Goal: Task Accomplishment & Management: Manage account settings

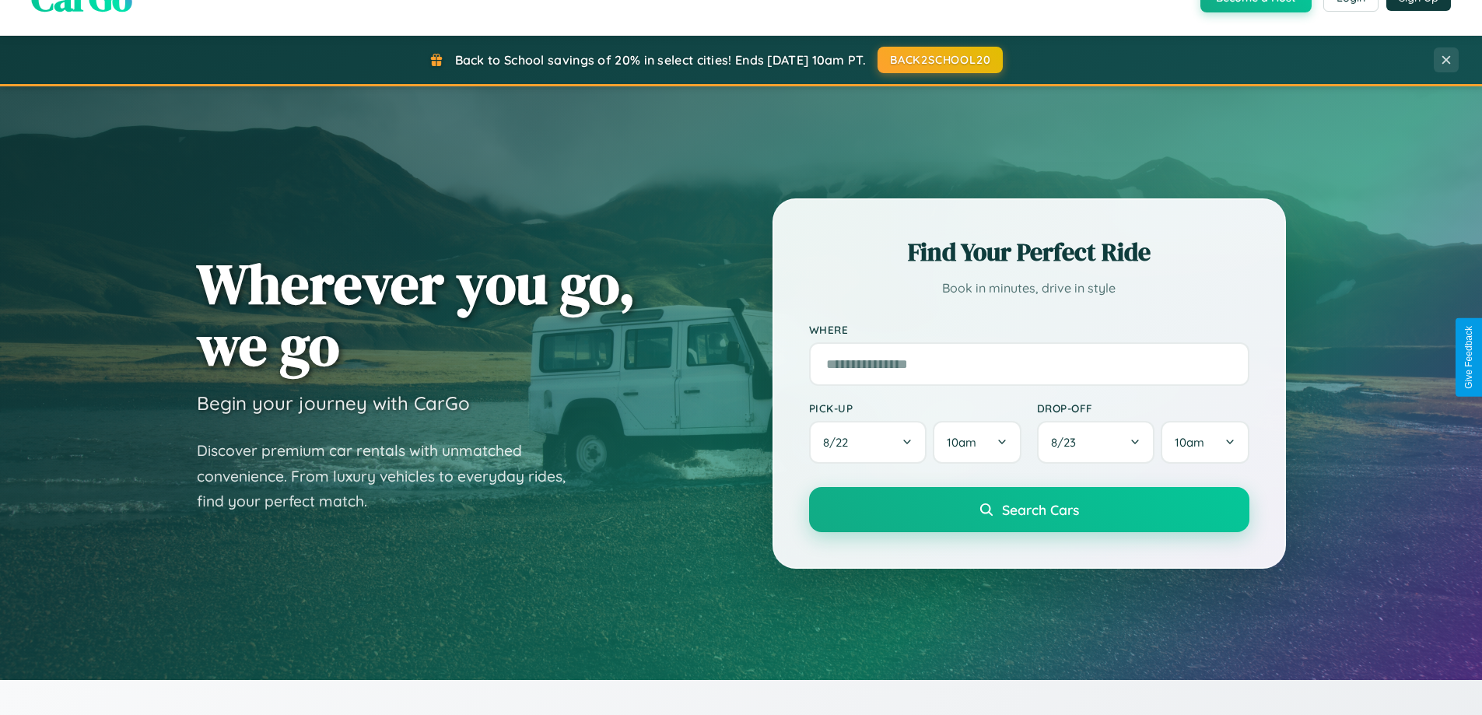
scroll to position [671, 0]
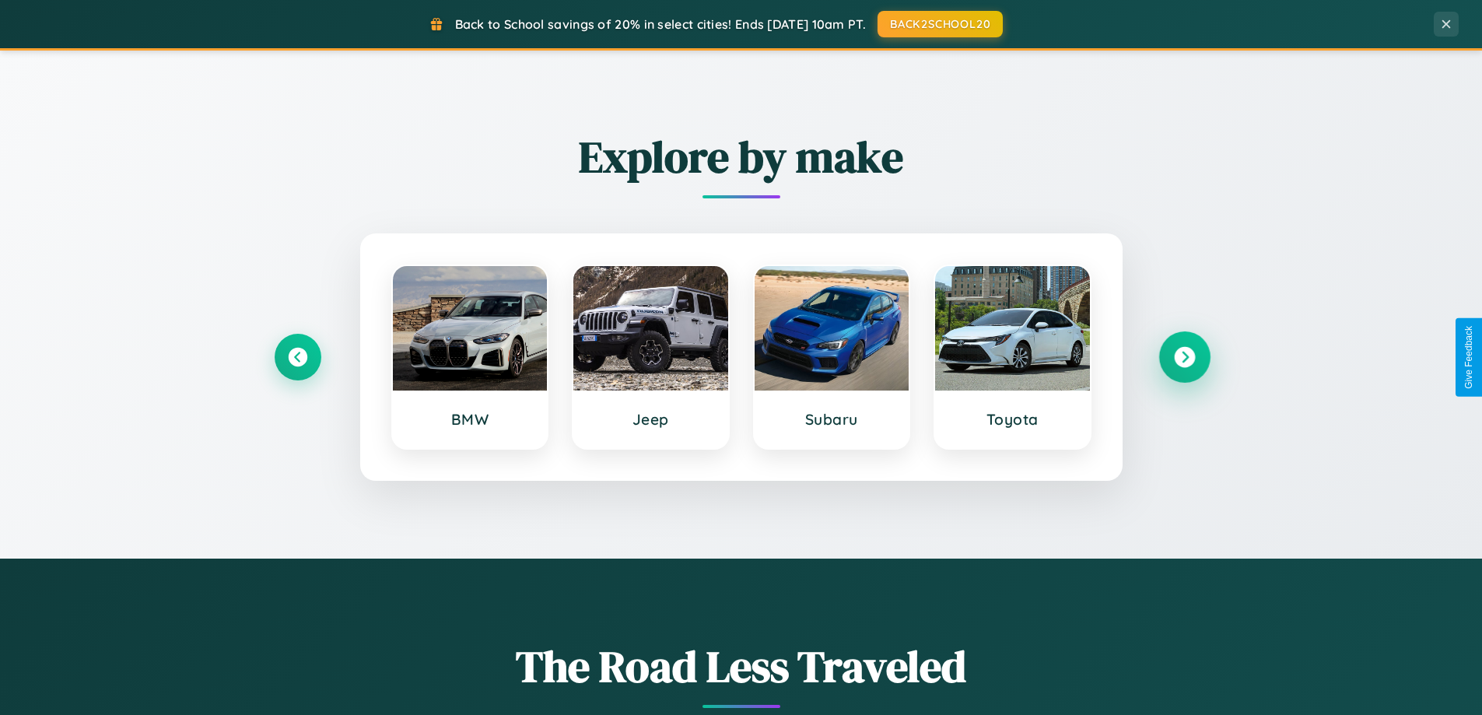
click at [1184, 357] on icon at bounding box center [1184, 357] width 21 height 21
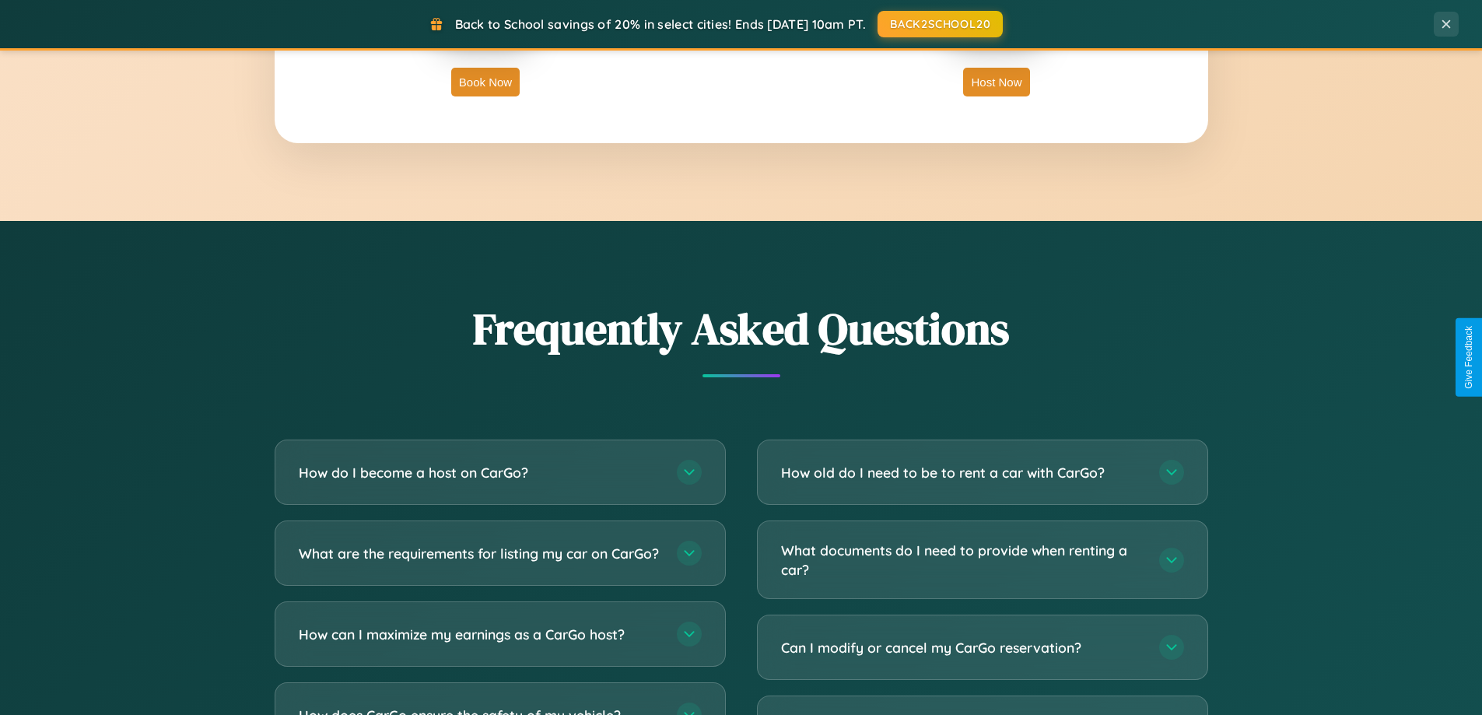
scroll to position [2994, 0]
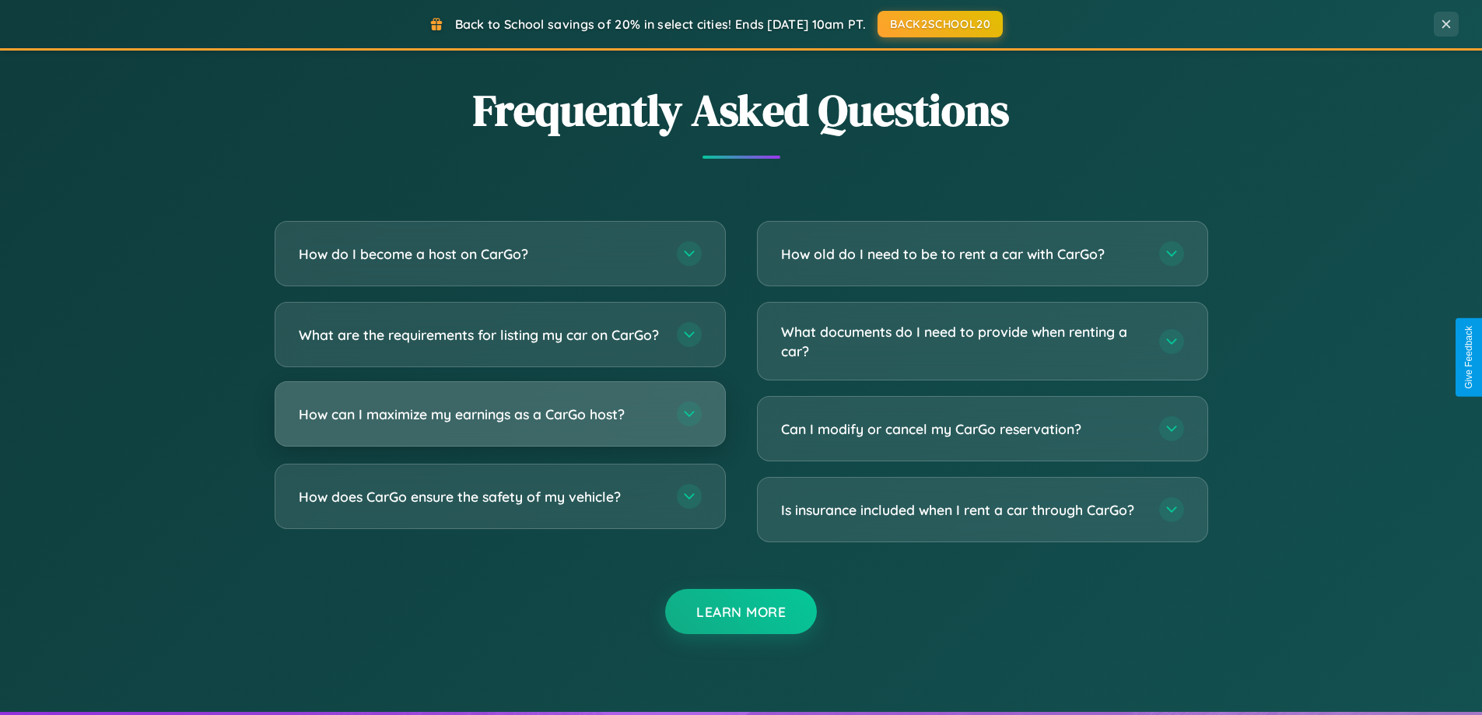
click at [500, 424] on h3 "How can I maximize my earnings as a CarGo host?" at bounding box center [480, 414] width 363 height 19
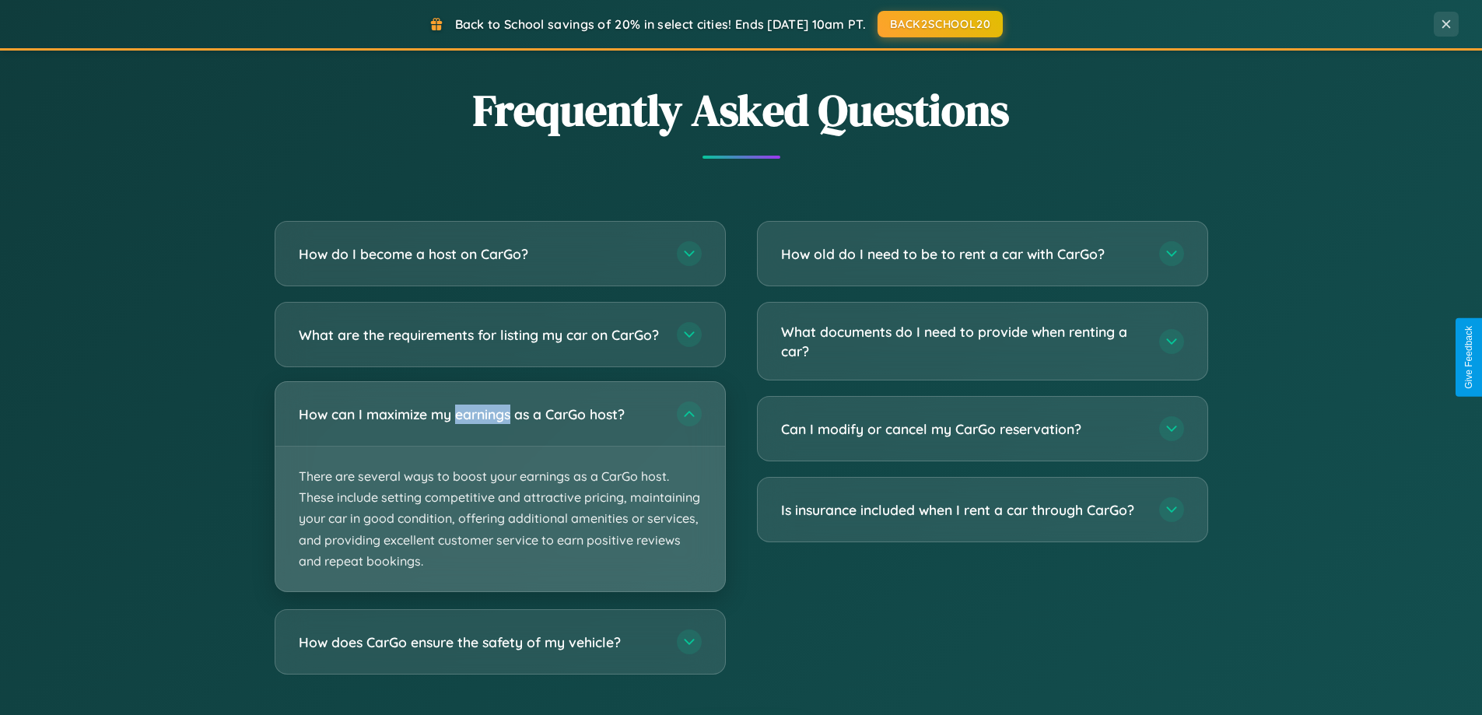
click at [500, 500] on p "There are several ways to boost your earnings as a CarGo host. These include se…" at bounding box center [500, 519] width 450 height 145
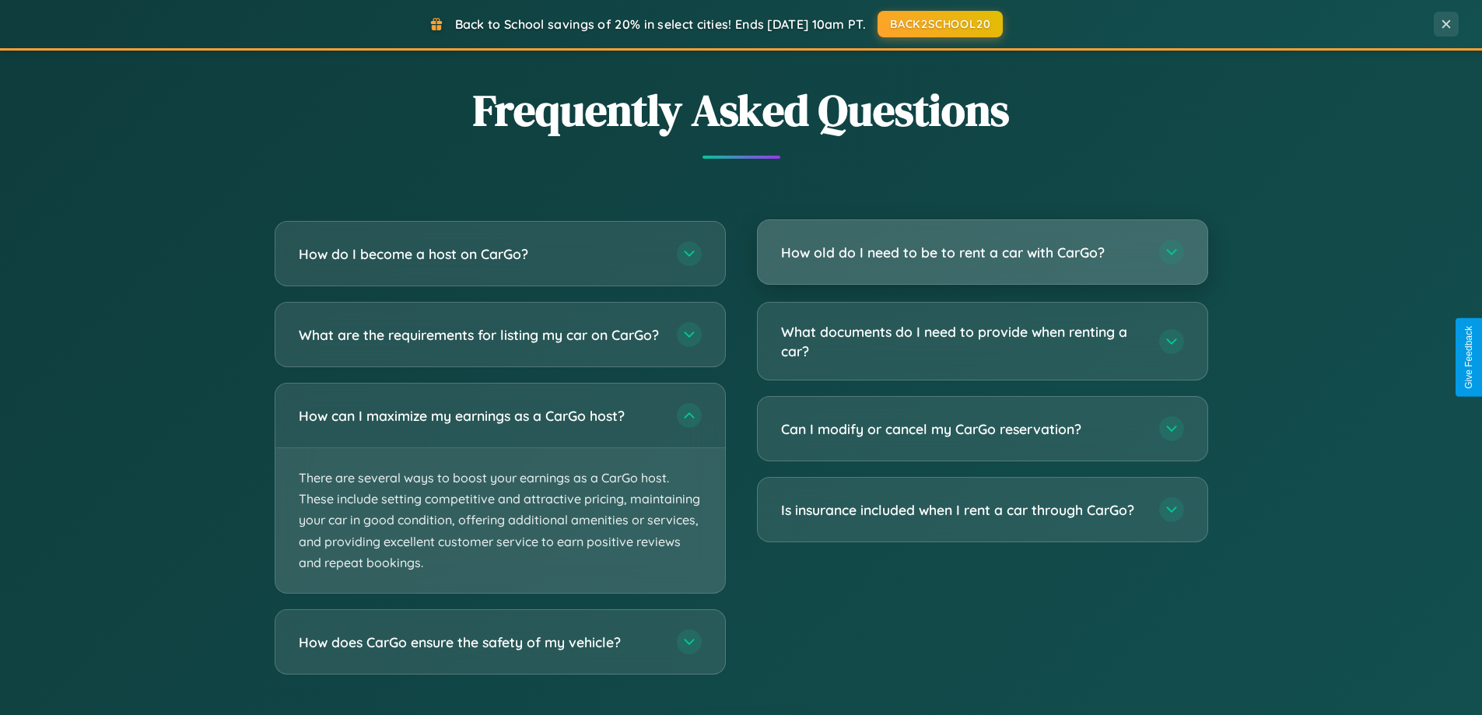
click at [982, 252] on h3 "How old do I need to be to rent a car with CarGo?" at bounding box center [962, 252] width 363 height 19
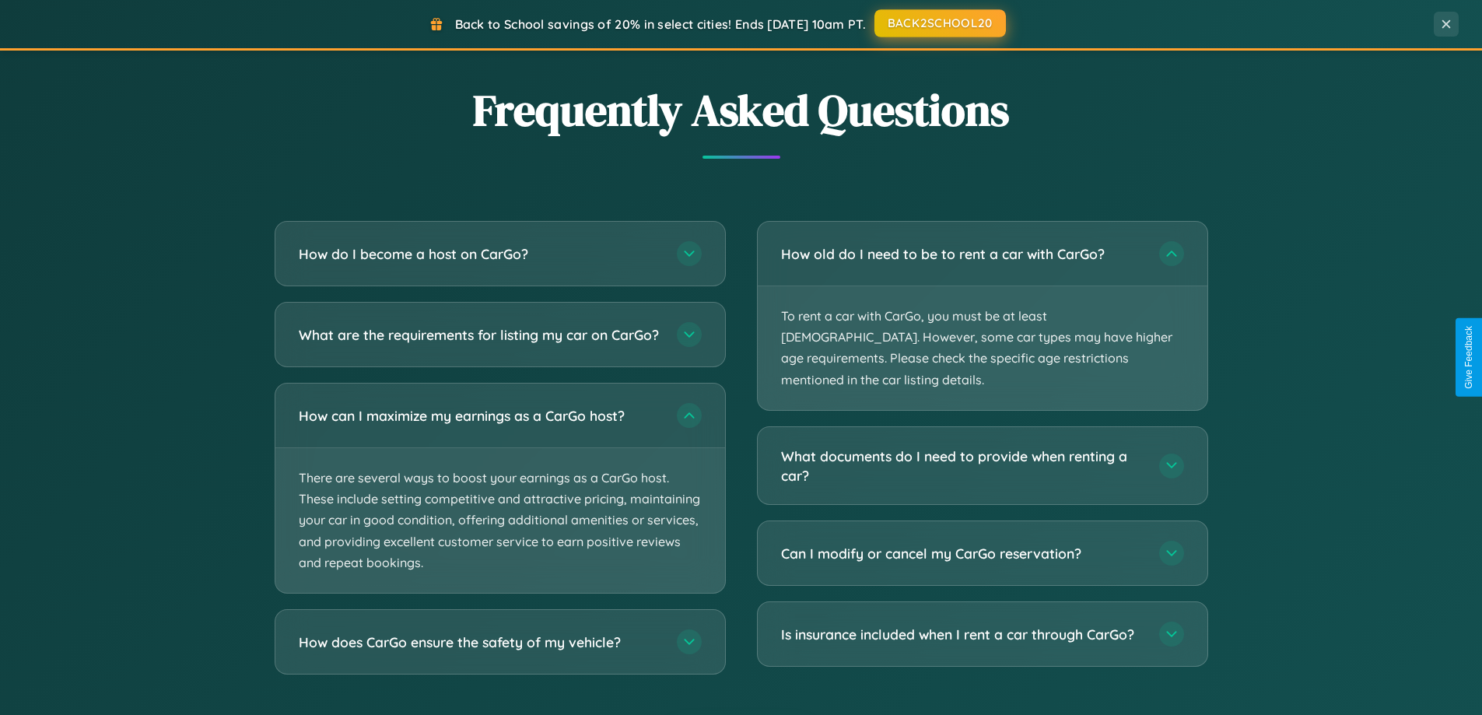
click at [939, 24] on button "BACK2SCHOOL20" at bounding box center [941, 23] width 132 height 28
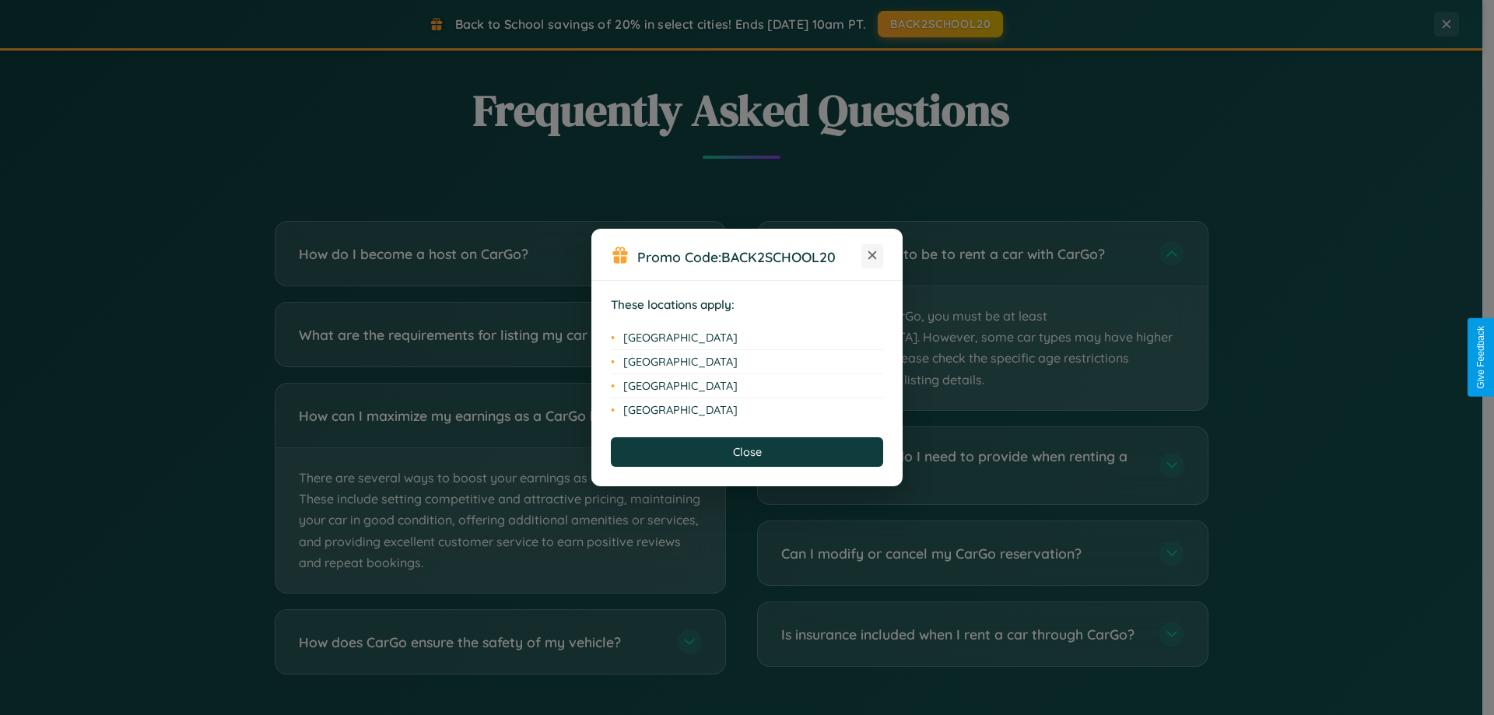
click at [872, 256] on icon at bounding box center [872, 255] width 9 height 9
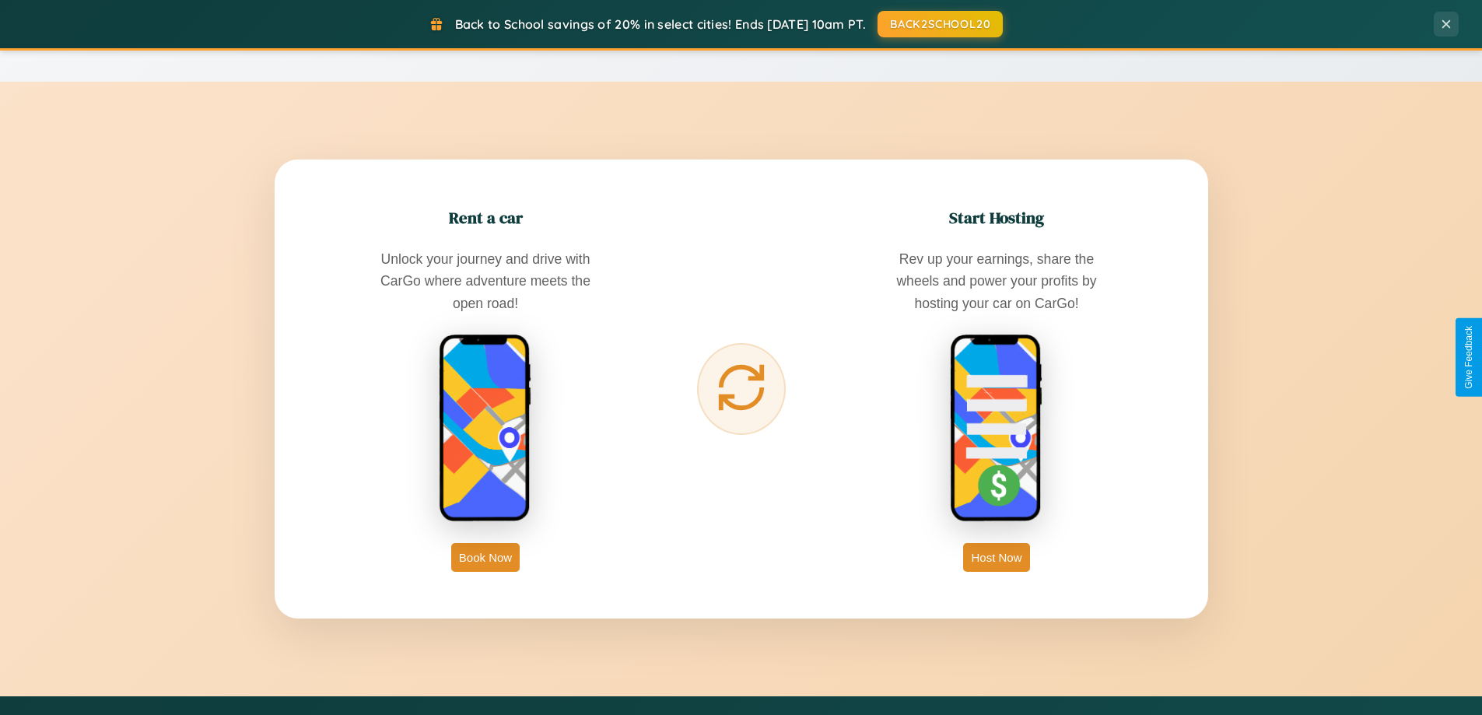
scroll to position [0, 0]
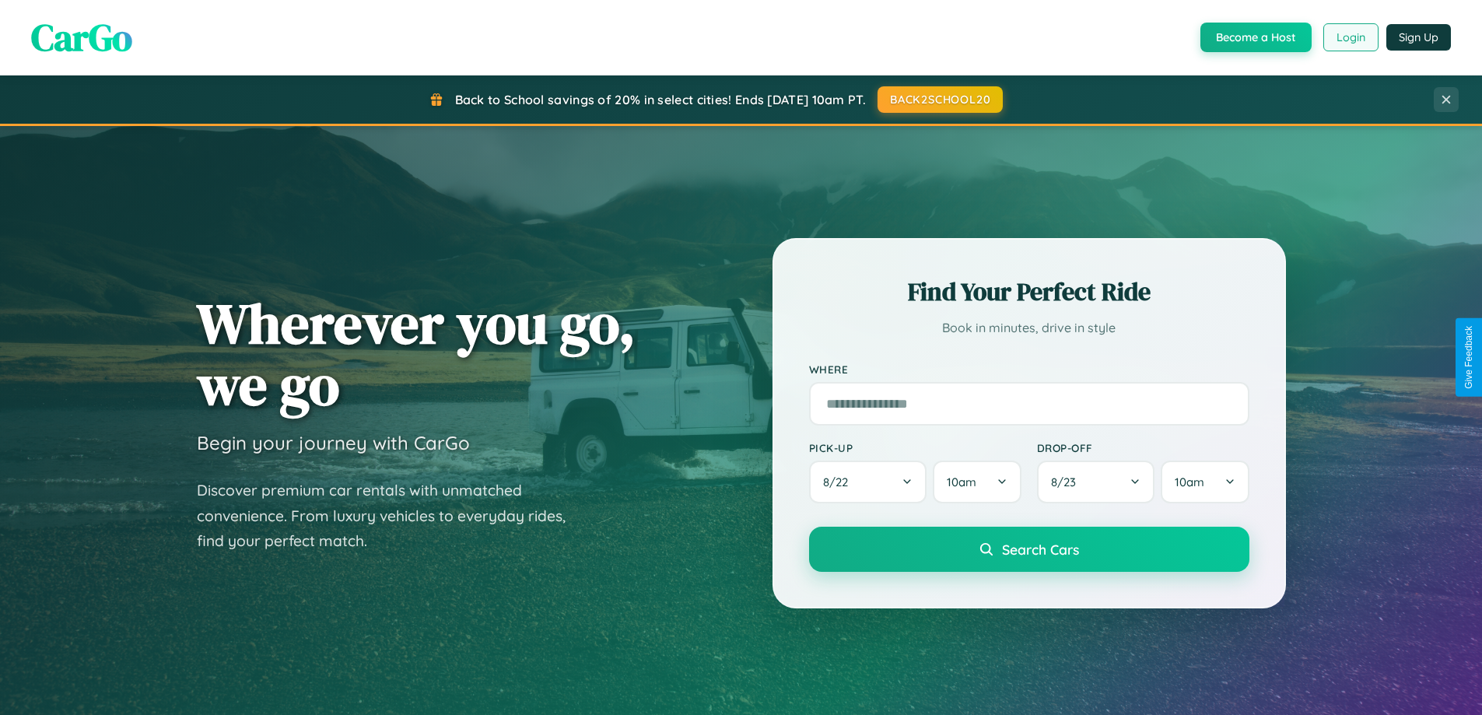
click at [1350, 37] on button "Login" at bounding box center [1351, 37] width 55 height 28
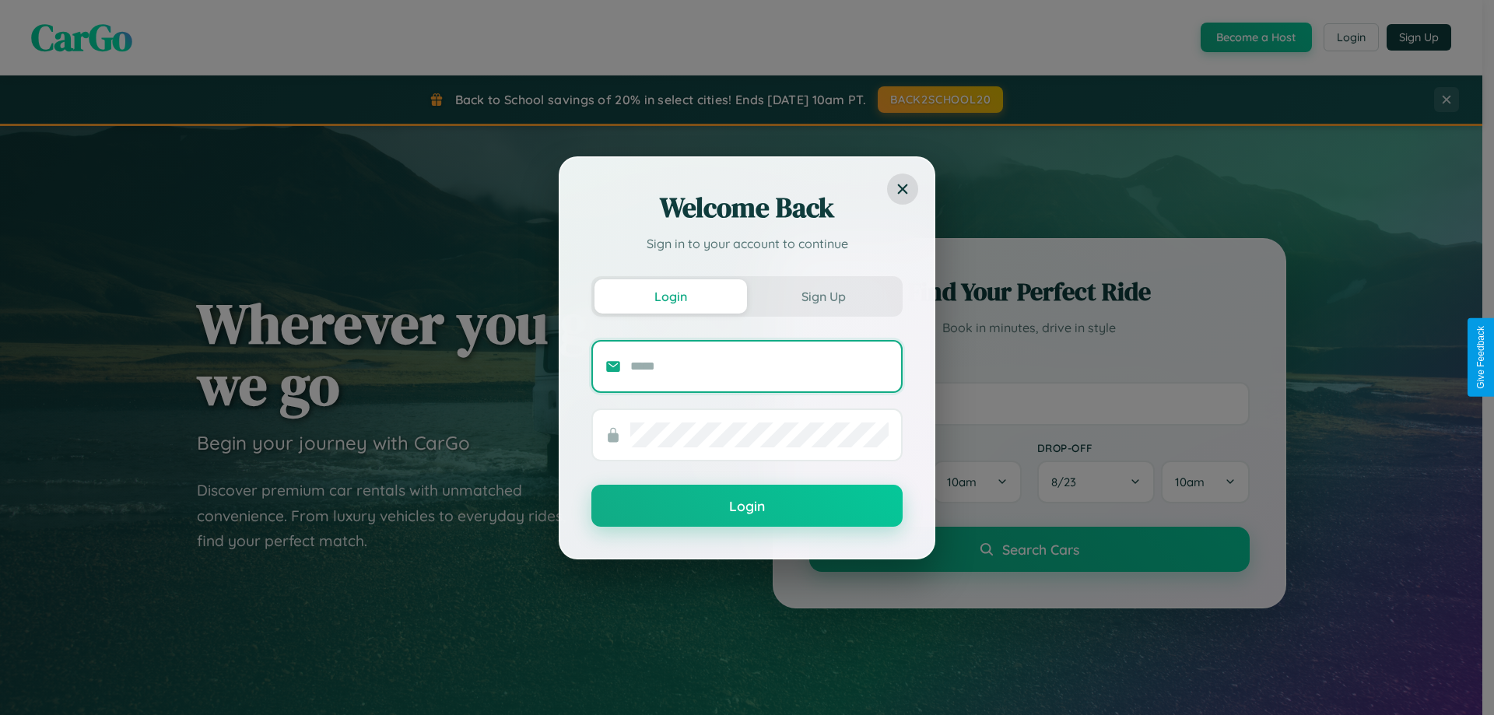
click at [759, 366] on input "text" at bounding box center [759, 366] width 258 height 25
type input "**********"
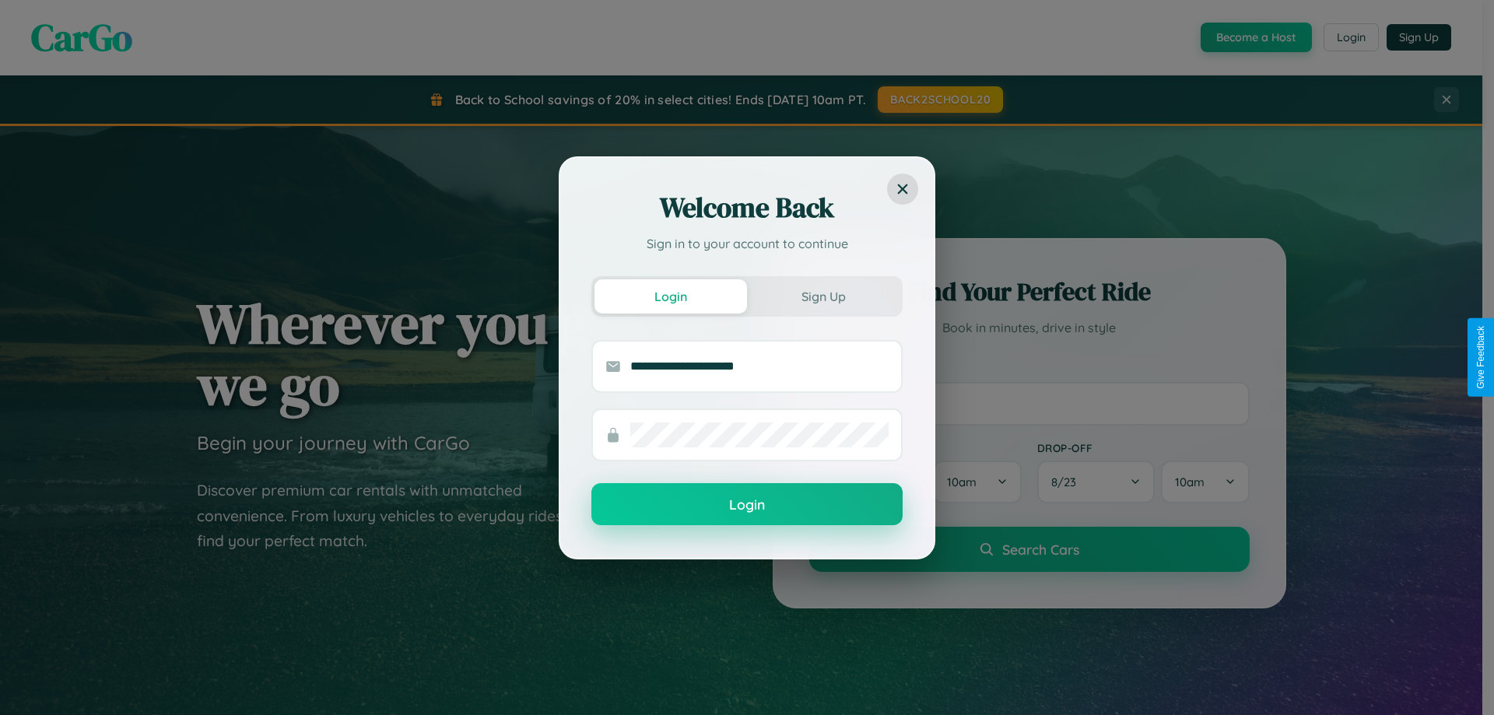
click at [747, 505] on button "Login" at bounding box center [746, 504] width 311 height 42
